Goal: Information Seeking & Learning: Learn about a topic

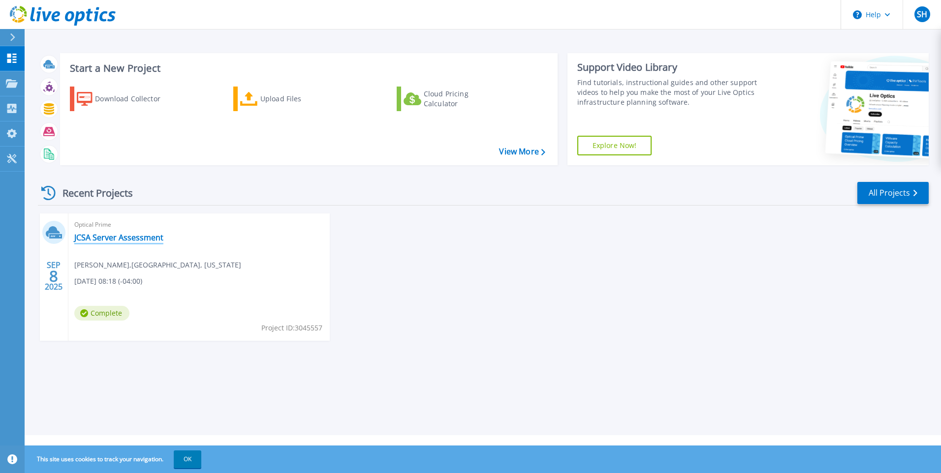
click at [125, 236] on link "JCSA Server Assessment" at bounding box center [118, 238] width 89 height 10
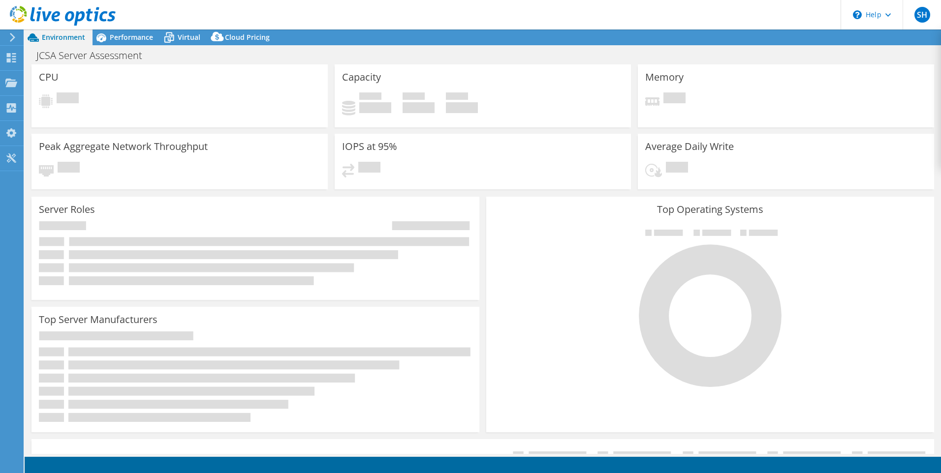
select select "USD"
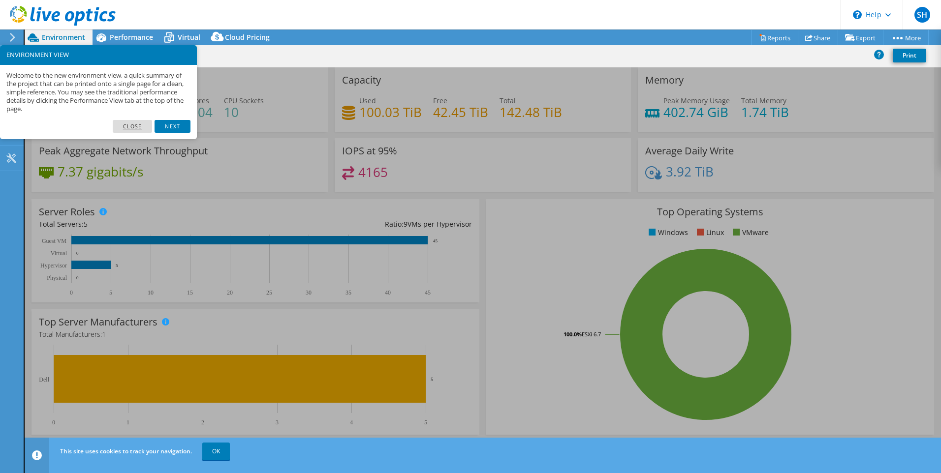
click at [141, 126] on link "Close" at bounding box center [133, 126] width 40 height 13
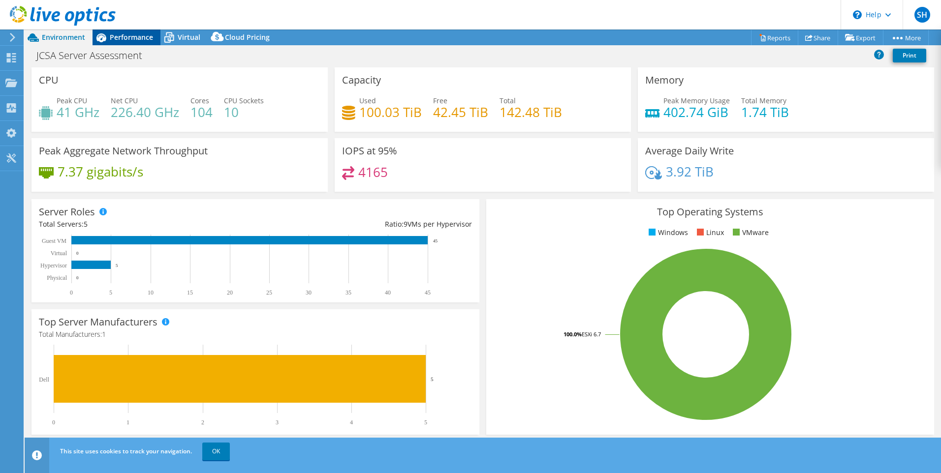
click at [137, 40] on span "Performance" at bounding box center [131, 36] width 43 height 9
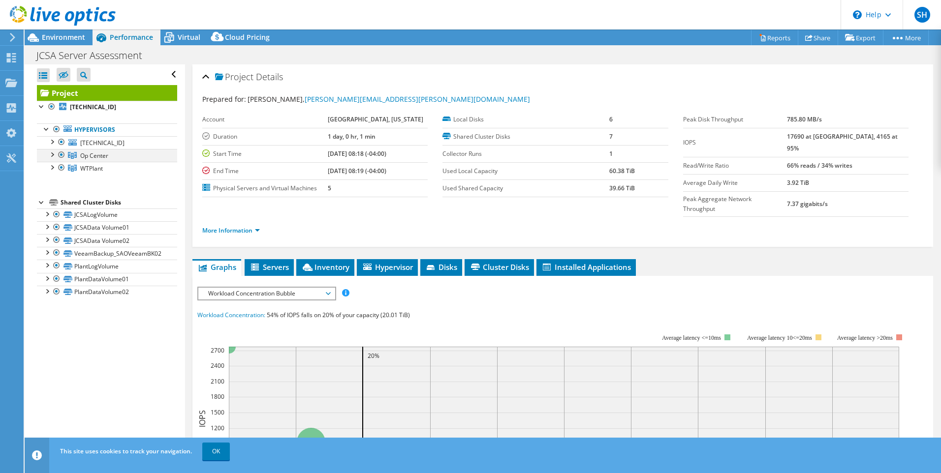
click at [52, 154] on div at bounding box center [52, 154] width 10 height 10
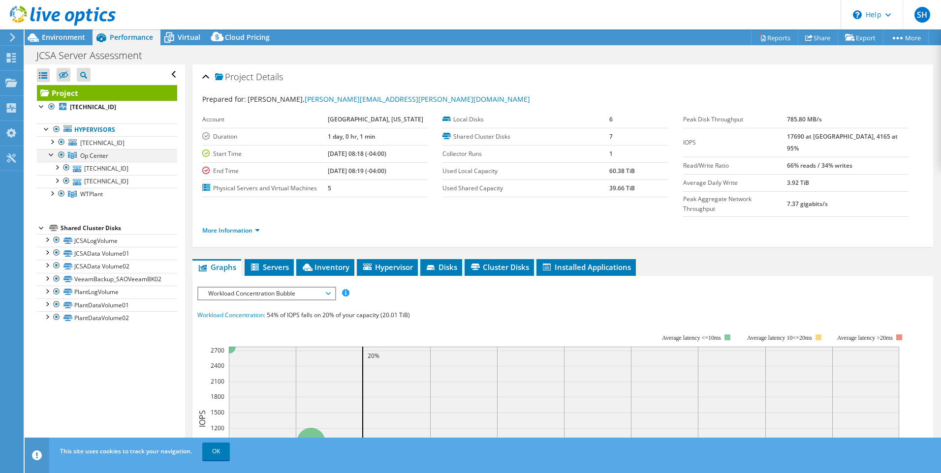
click at [52, 154] on div at bounding box center [52, 154] width 10 height 10
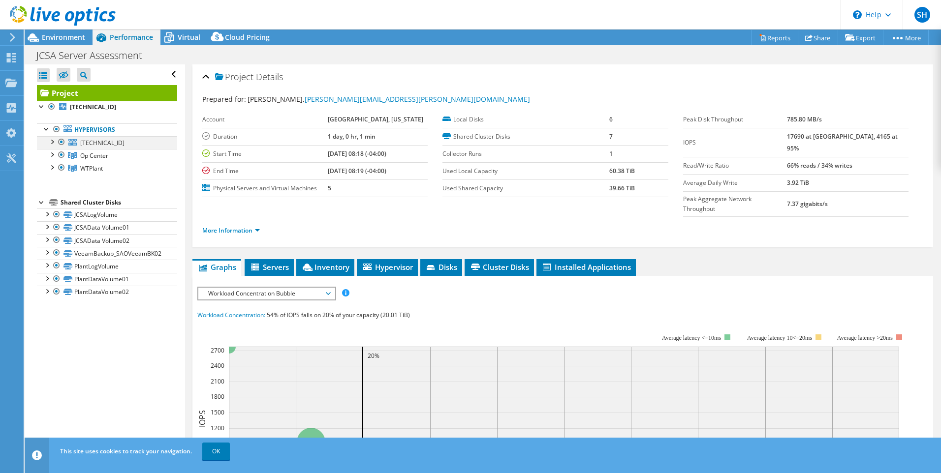
click at [51, 140] on div at bounding box center [52, 141] width 10 height 10
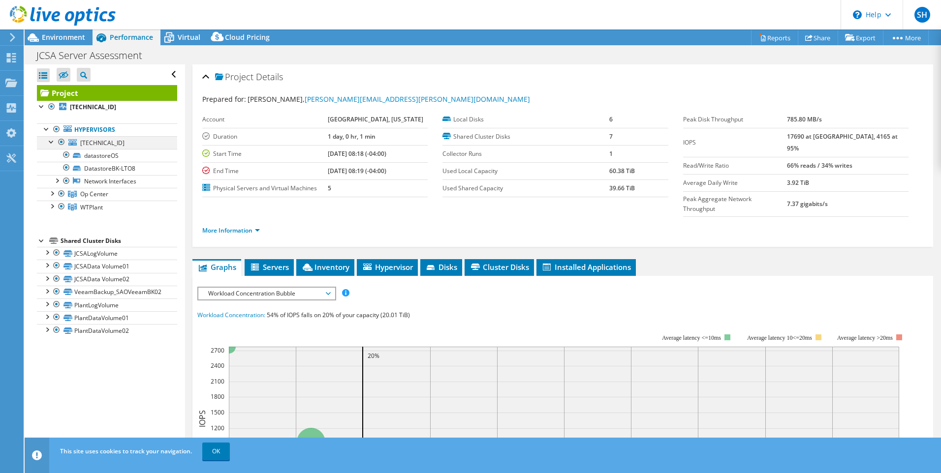
click at [51, 140] on div at bounding box center [52, 141] width 10 height 10
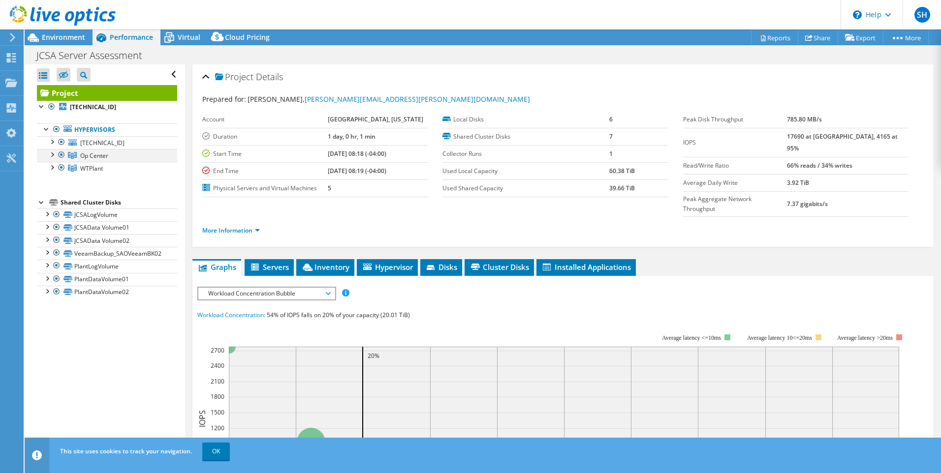
click at [52, 156] on div at bounding box center [52, 154] width 10 height 10
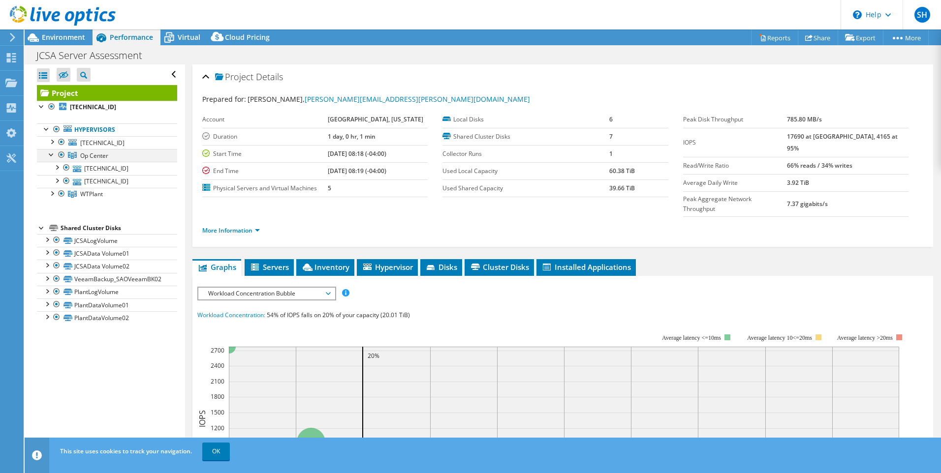
click at [52, 155] on div at bounding box center [52, 154] width 10 height 10
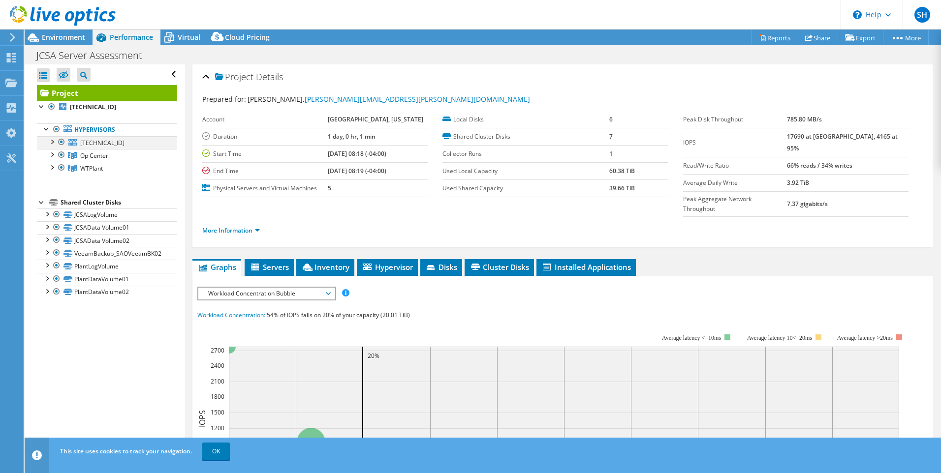
click at [53, 141] on div at bounding box center [52, 141] width 10 height 10
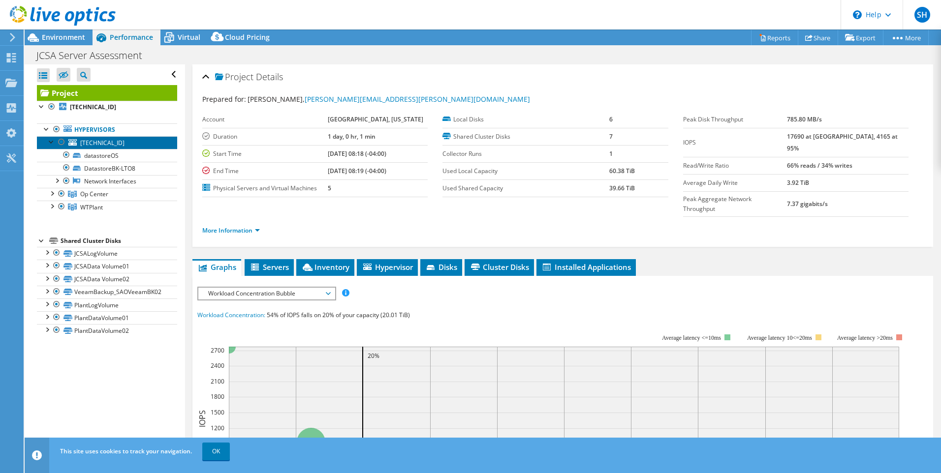
click at [88, 141] on span "[TECHNICAL_ID]" at bounding box center [102, 143] width 44 height 8
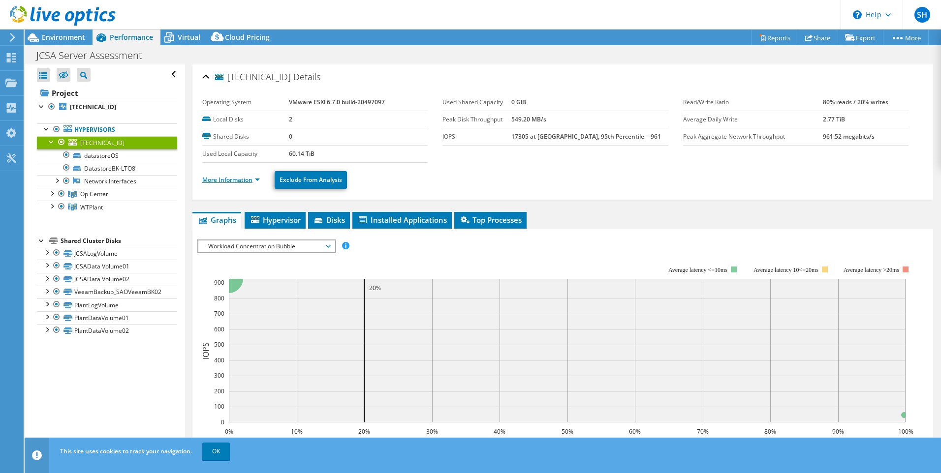
click at [255, 182] on link "More Information" at bounding box center [231, 180] width 58 height 8
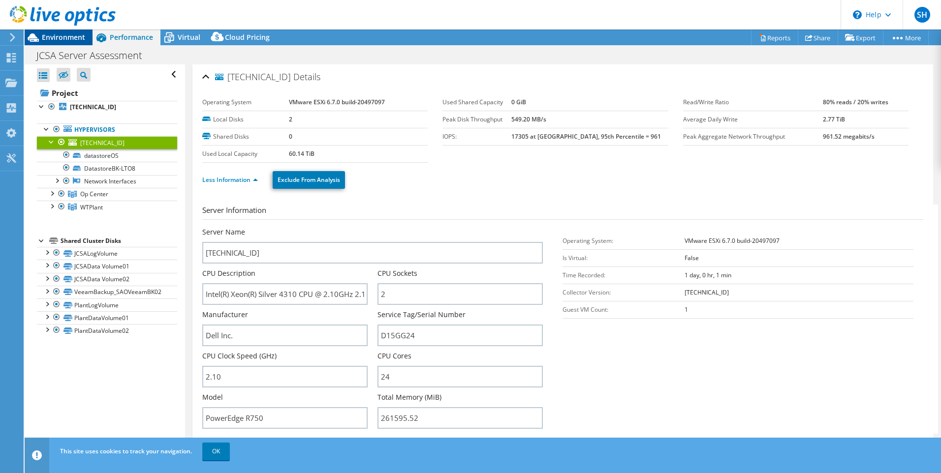
click at [52, 36] on span "Environment" at bounding box center [63, 36] width 43 height 9
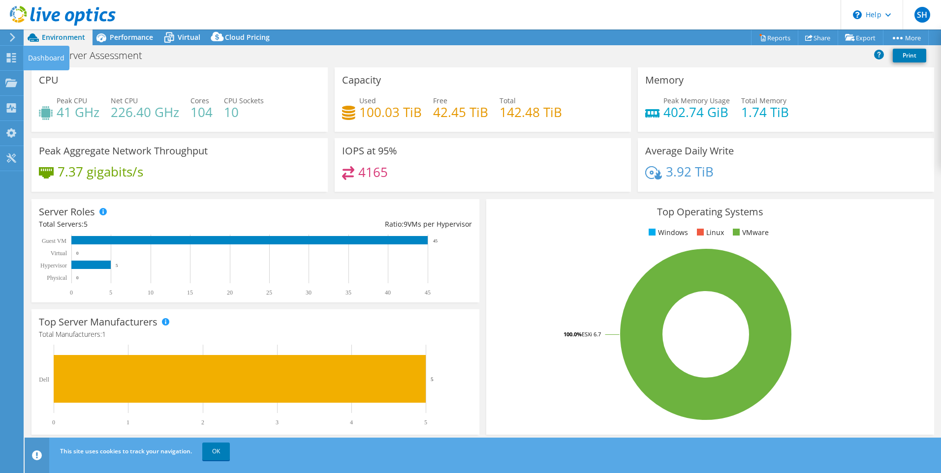
click at [570, 283] on rect at bounding box center [706, 334] width 424 height 172
